Goal: Navigation & Orientation: Find specific page/section

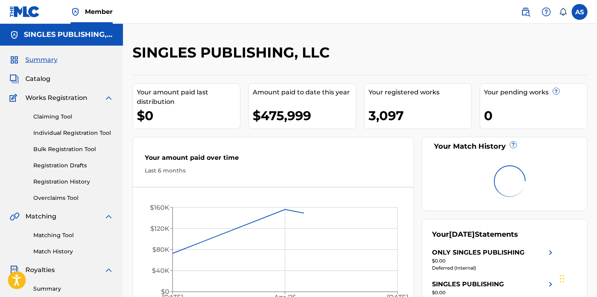
click at [520, 3] on nav "Member AS AS Alex Soifer alex.soifer@icloud.com Notification Preferences Profil…" at bounding box center [298, 12] width 597 height 24
click at [525, 14] on img at bounding box center [526, 12] width 10 height 10
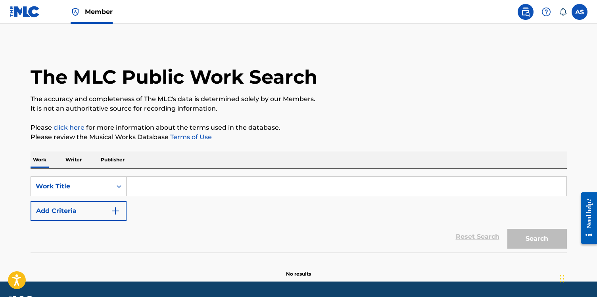
click at [183, 183] on input "Search Form" at bounding box center [347, 186] width 440 height 19
click at [21, 12] on img at bounding box center [25, 12] width 31 height 12
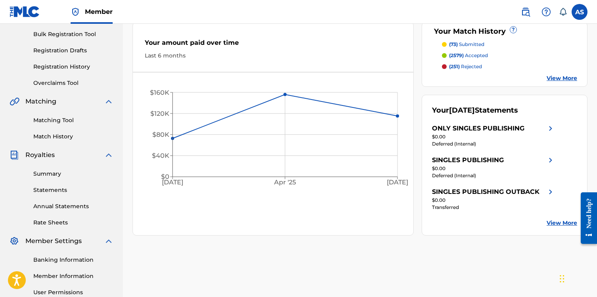
scroll to position [181, 0]
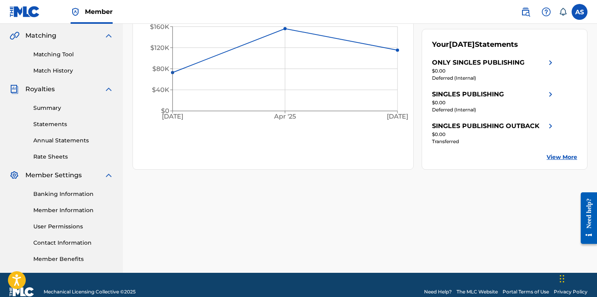
click at [51, 105] on link "Summary" at bounding box center [73, 108] width 80 height 8
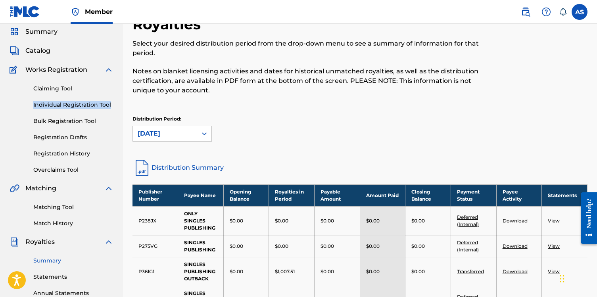
scroll to position [100, 0]
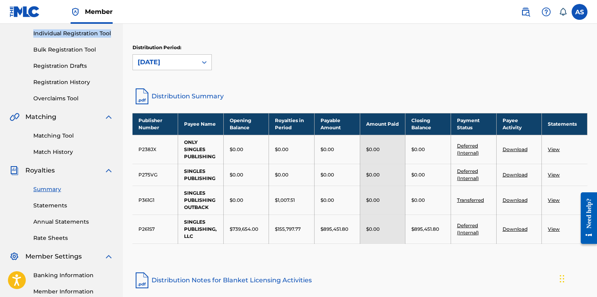
click at [26, 11] on img at bounding box center [25, 12] width 31 height 12
